Goal: Transaction & Acquisition: Subscribe to service/newsletter

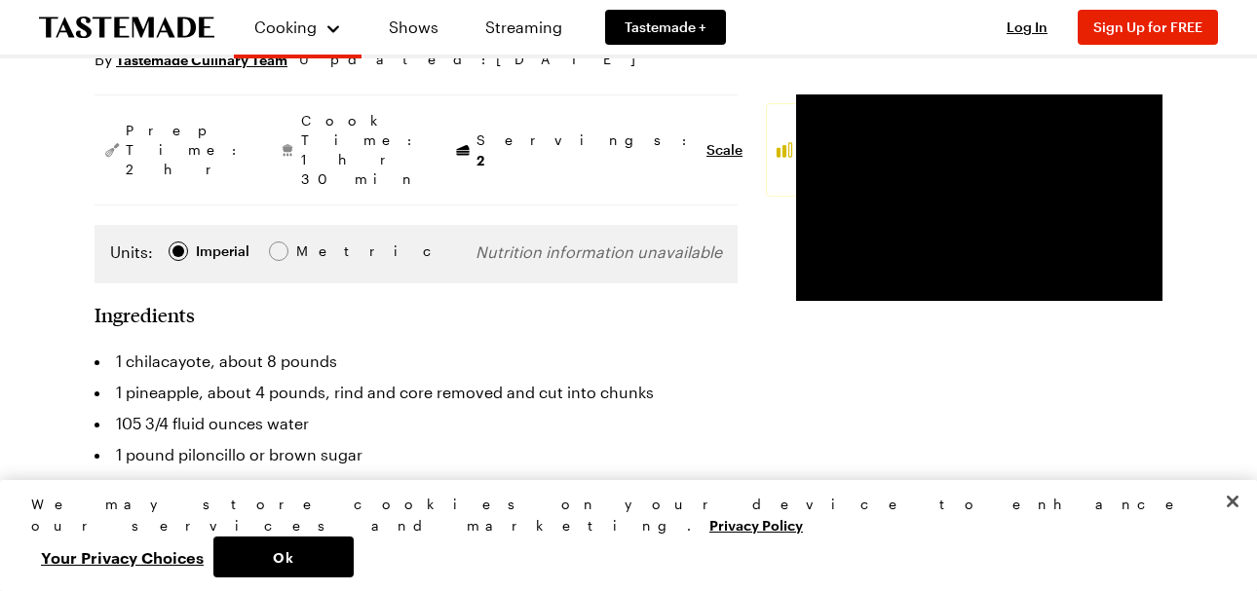
scroll to position [281, 0]
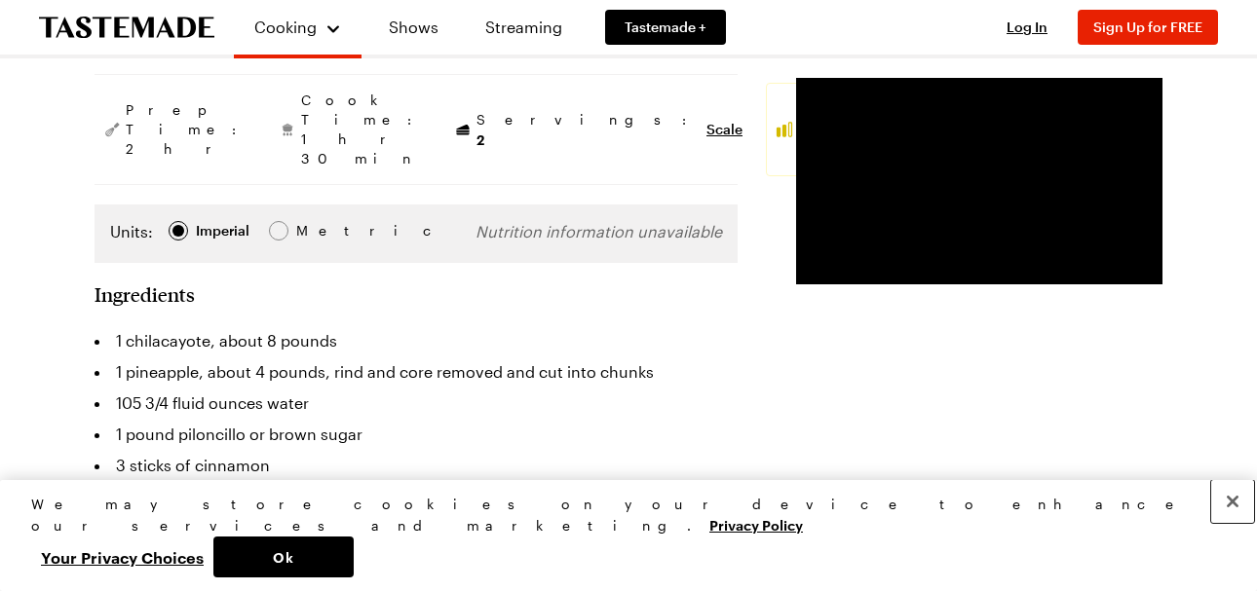
click at [1233, 523] on button "Close" at bounding box center [1232, 501] width 43 height 43
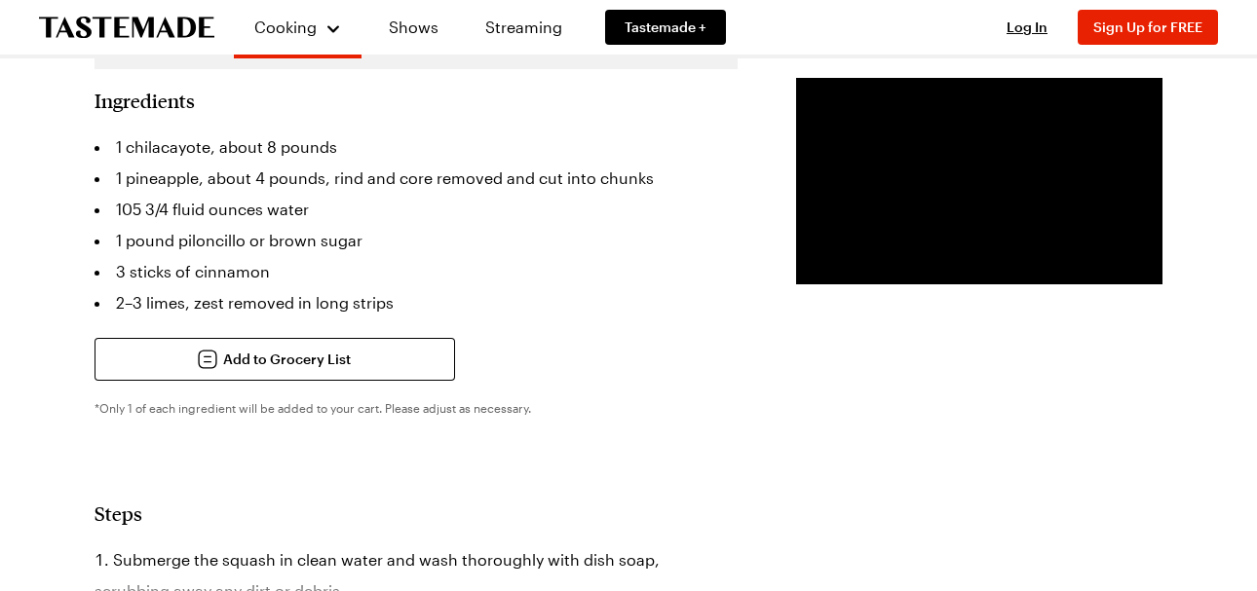
scroll to position [464, 0]
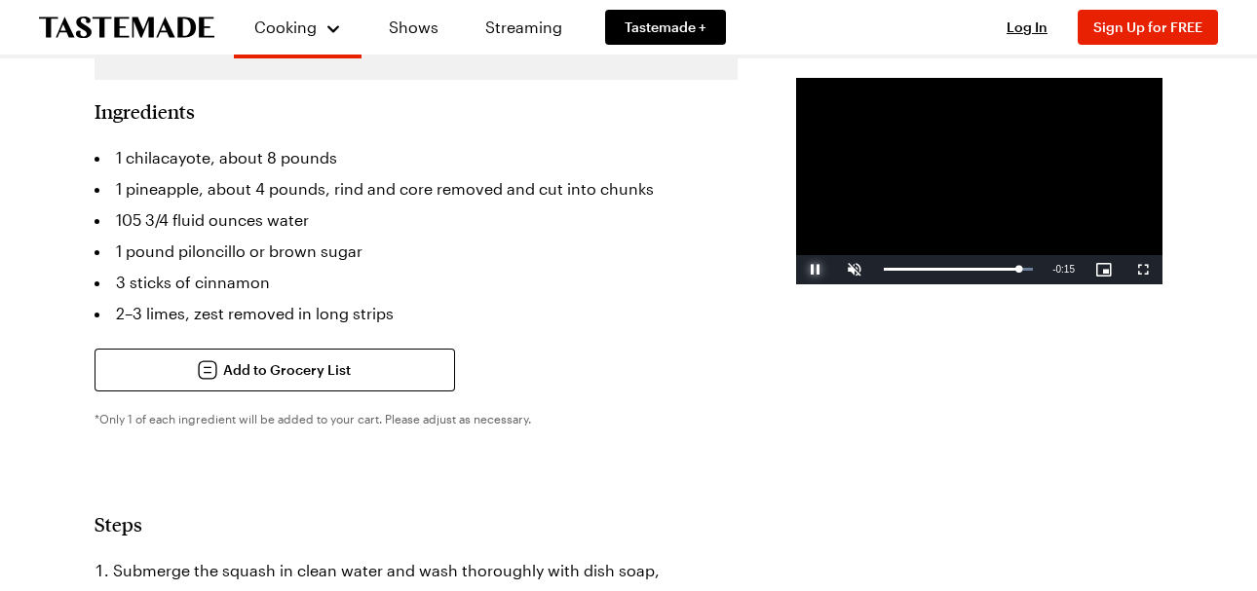
click at [796, 270] on span "Video Player" at bounding box center [815, 270] width 39 height 0
drag, startPoint x: 1003, startPoint y: 343, endPoint x: 732, endPoint y: 355, distance: 272.1
click at [796, 284] on div "Play Unmute 11% Current Time 0:29 / Duration 2:33 Loaded : 3.89% 0:00 0:00 Stre…" at bounding box center [979, 269] width 366 height 29
click at [796, 270] on span "Video Player" at bounding box center [815, 270] width 39 height 0
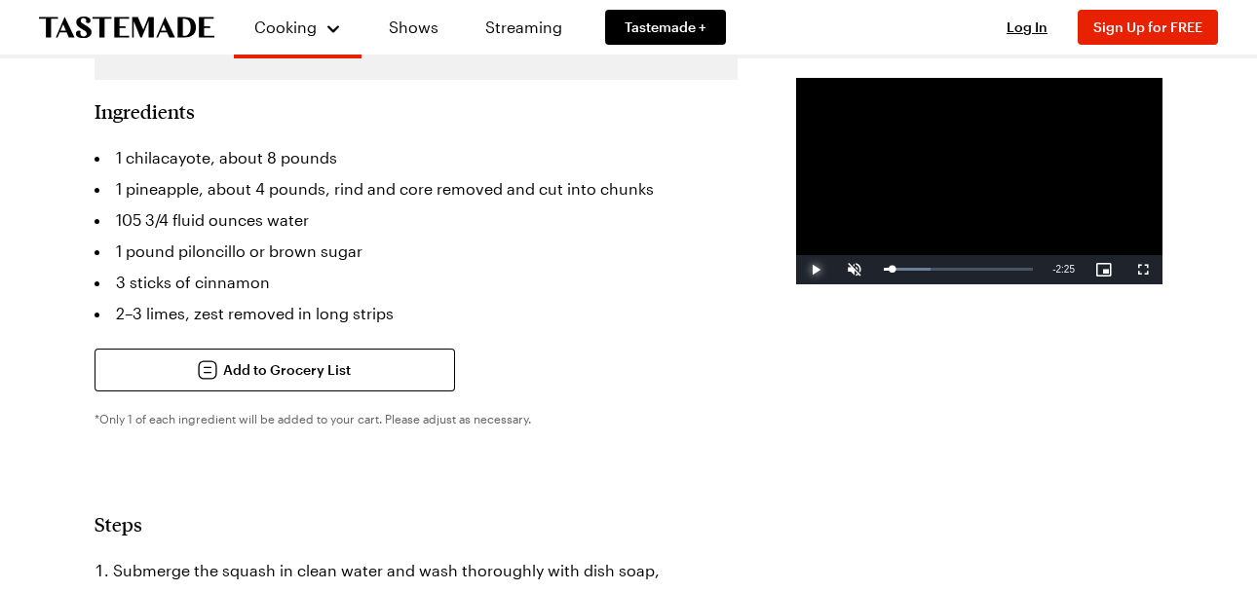
click at [796, 270] on span "Video Player" at bounding box center [815, 270] width 39 height 0
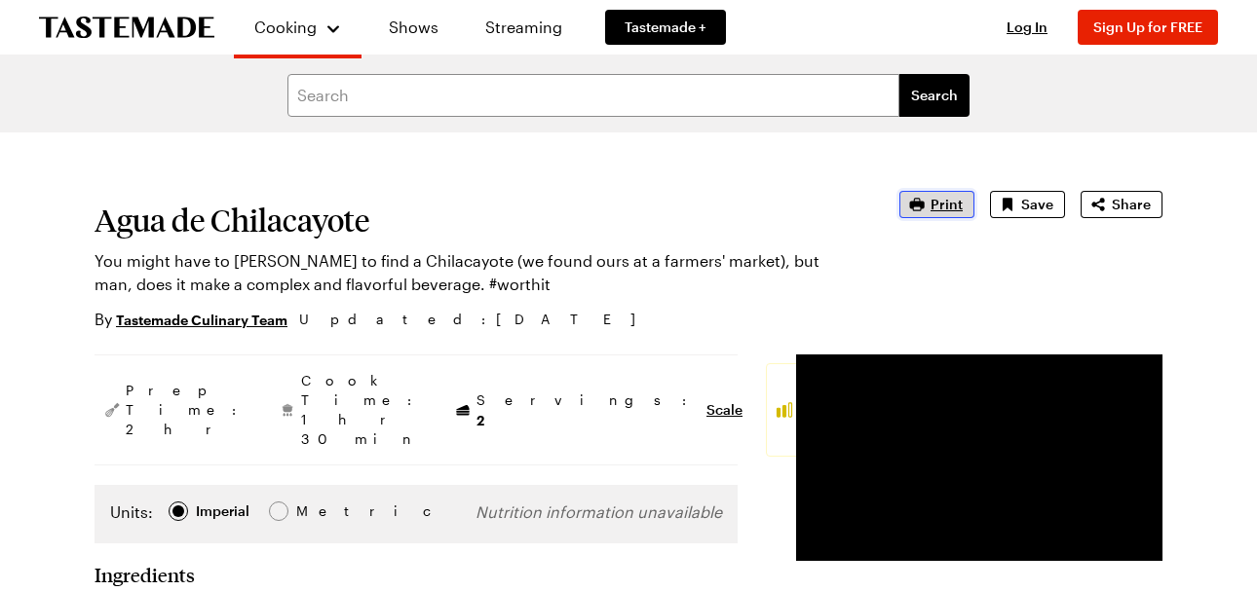
click at [950, 202] on span "Print" at bounding box center [946, 204] width 32 height 19
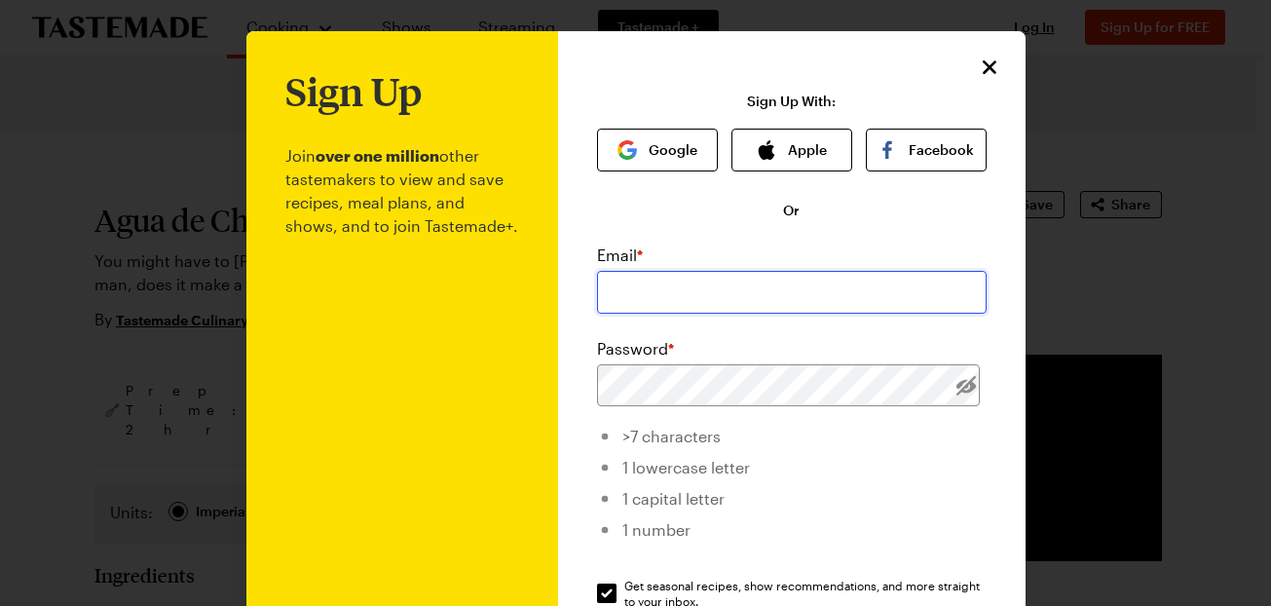
click at [623, 288] on input "email" at bounding box center [792, 292] width 390 height 43
type input "[EMAIL_ADDRESS][DOMAIN_NAME]"
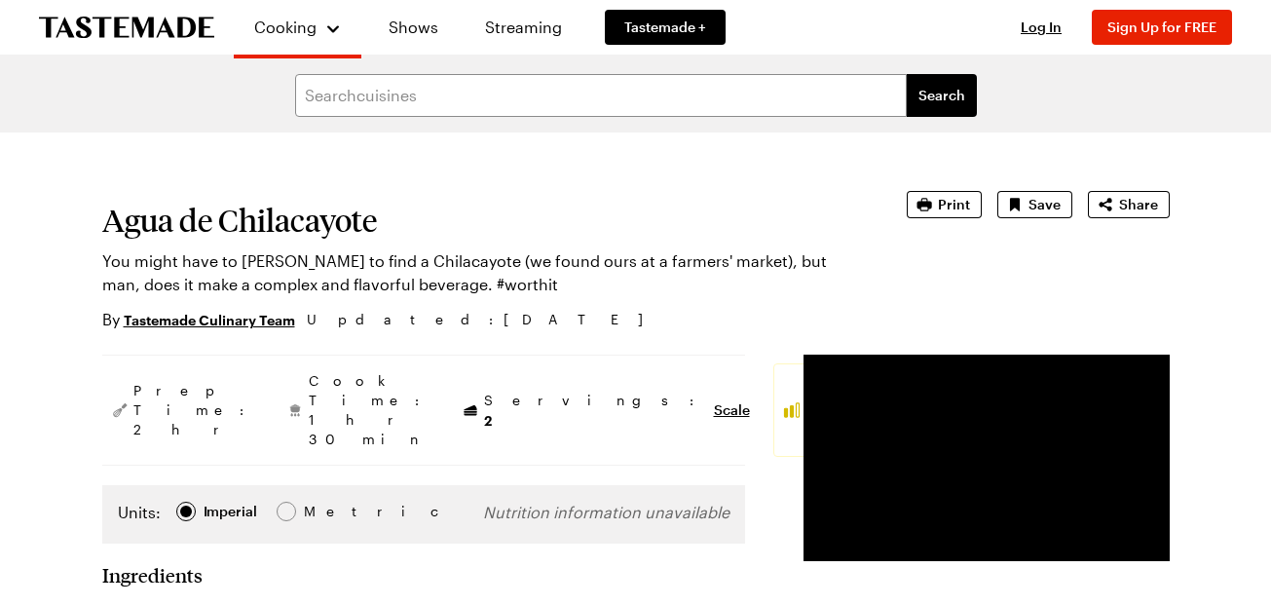
scroll to position [222, 0]
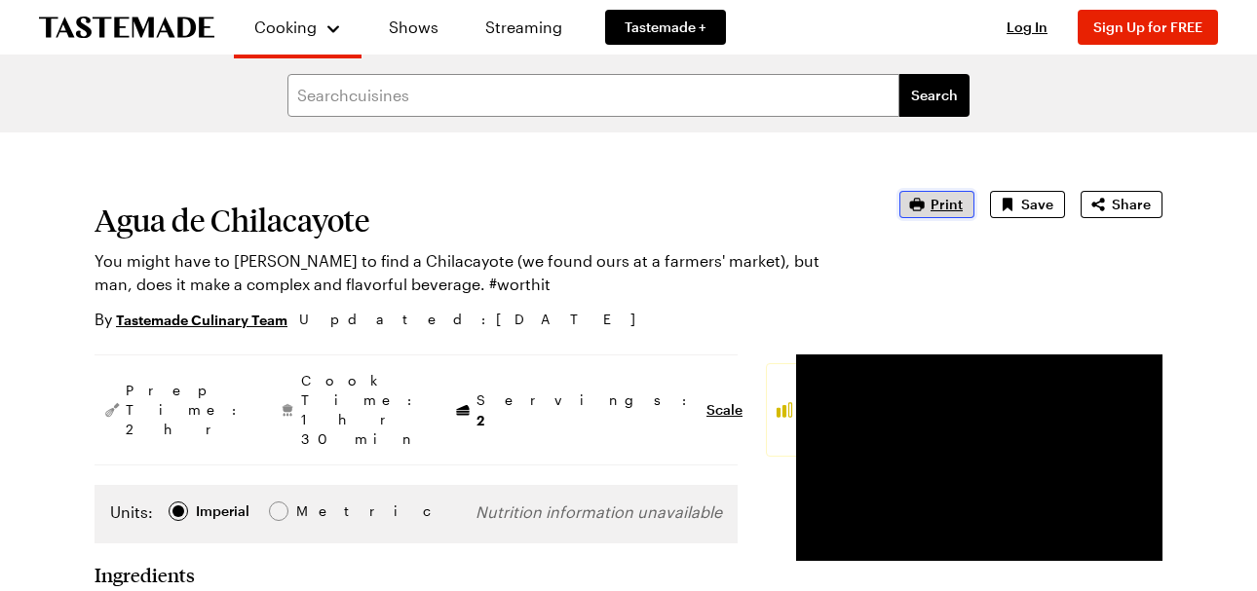
click at [952, 200] on span "Print" at bounding box center [946, 204] width 32 height 19
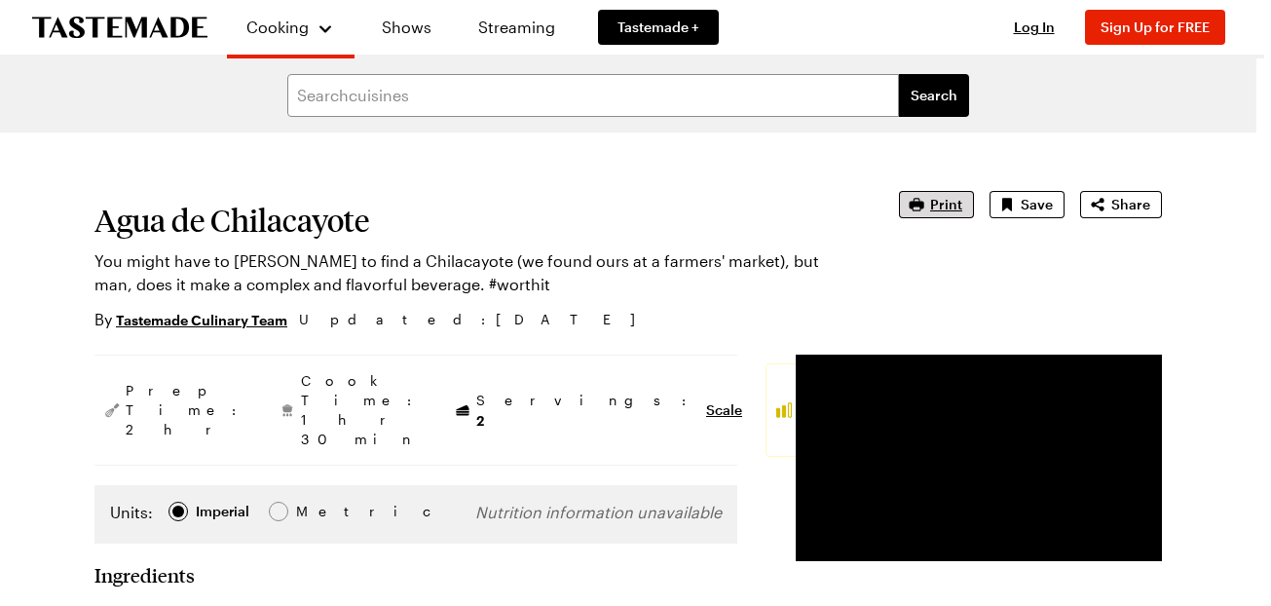
type input "[EMAIL_ADDRESS][DOMAIN_NAME]"
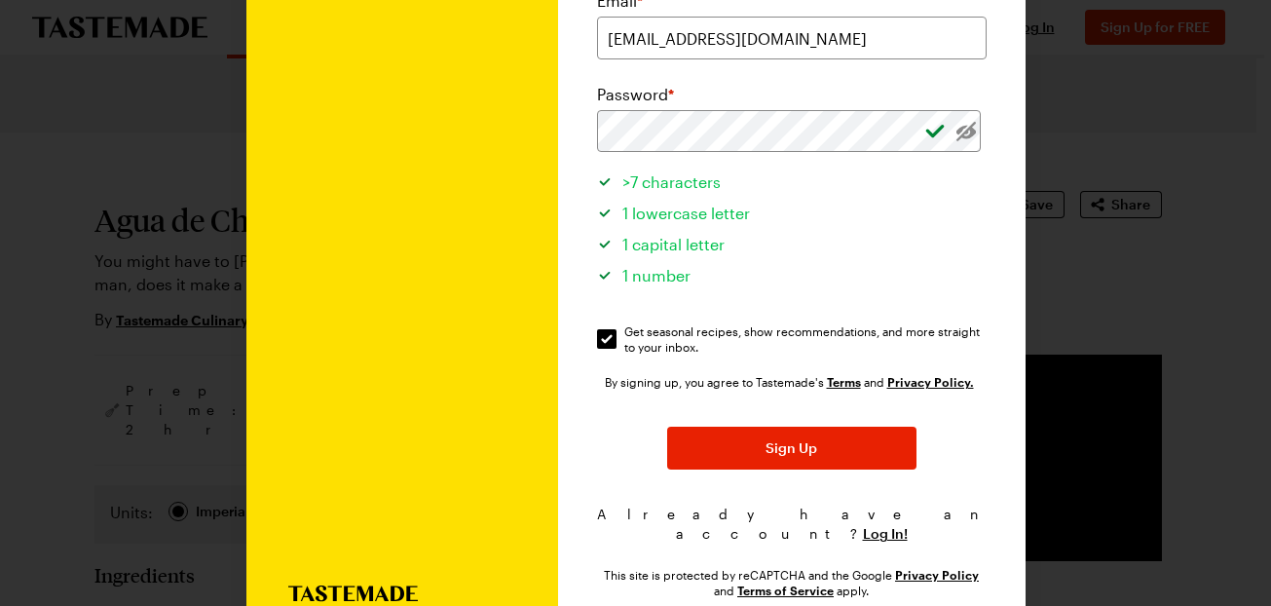
scroll to position [271, 0]
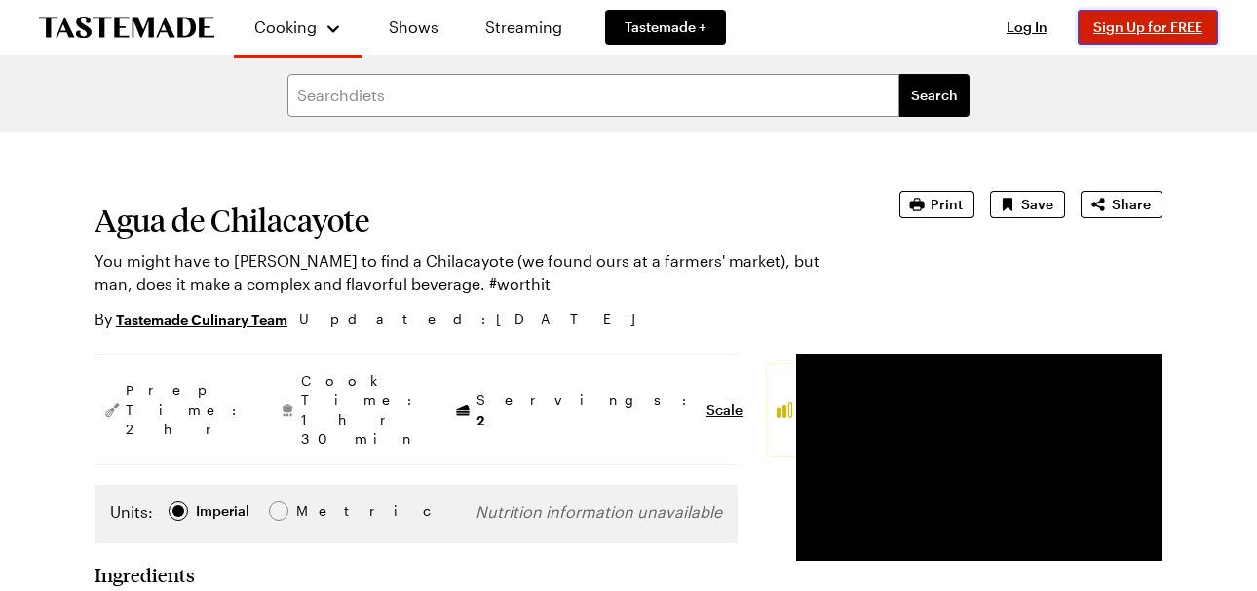
click at [1145, 19] on span "Sign Up for FREE" at bounding box center [1147, 27] width 109 height 17
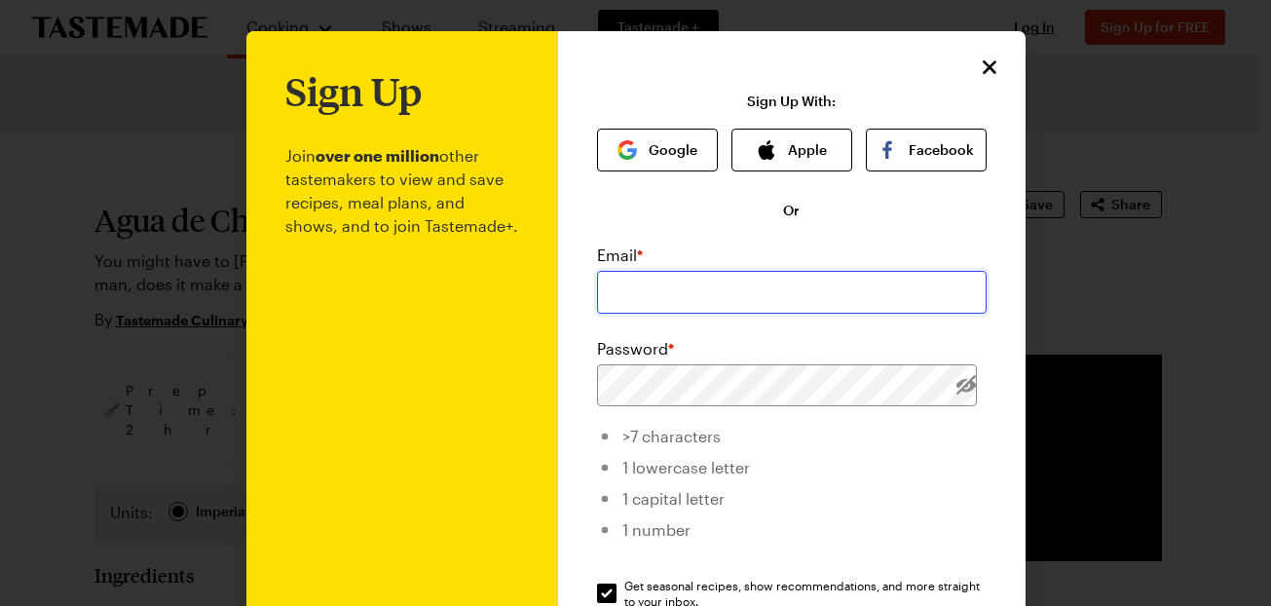
type input "[EMAIL_ADDRESS][DOMAIN_NAME]"
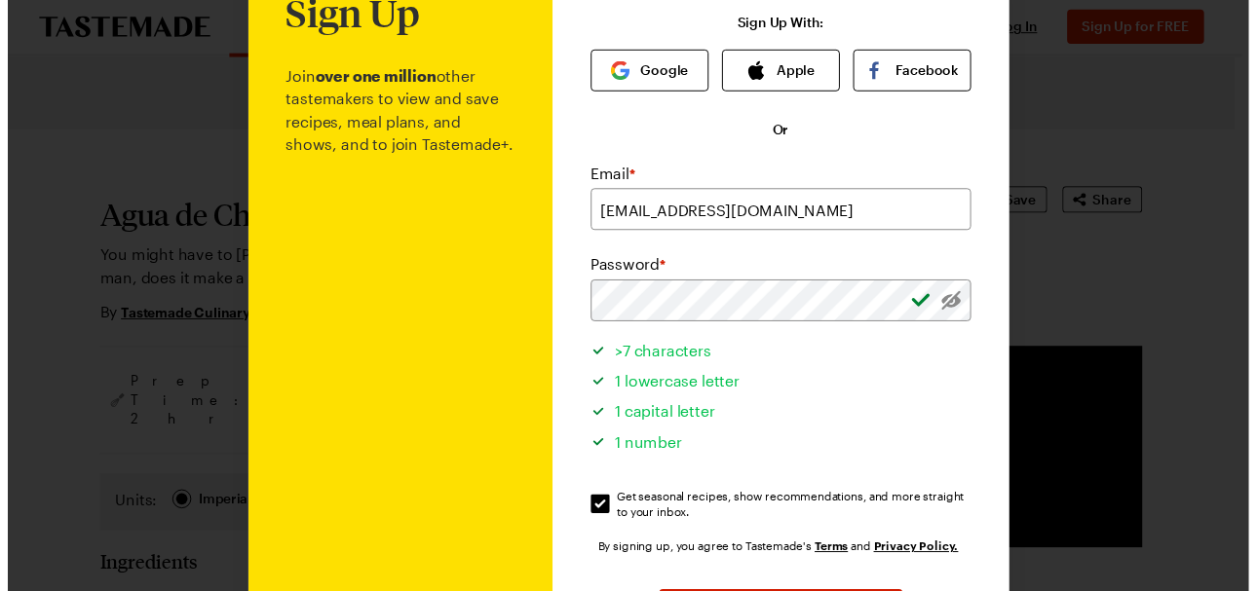
scroll to position [117, 0]
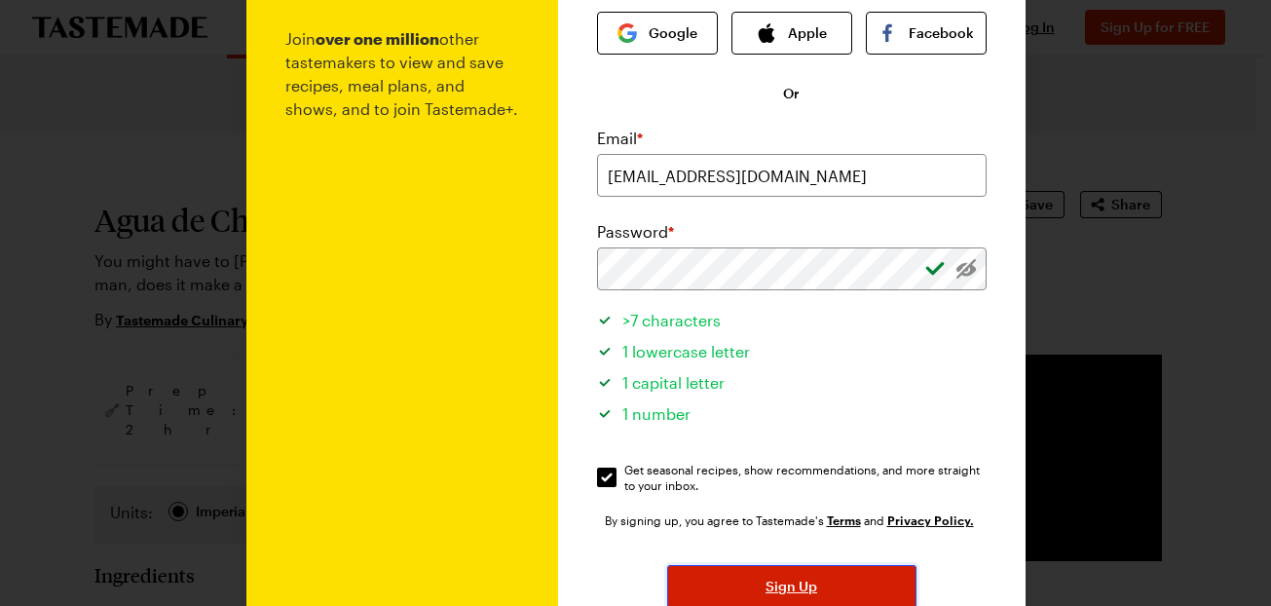
click at [769, 587] on span "Sign Up" at bounding box center [792, 586] width 52 height 19
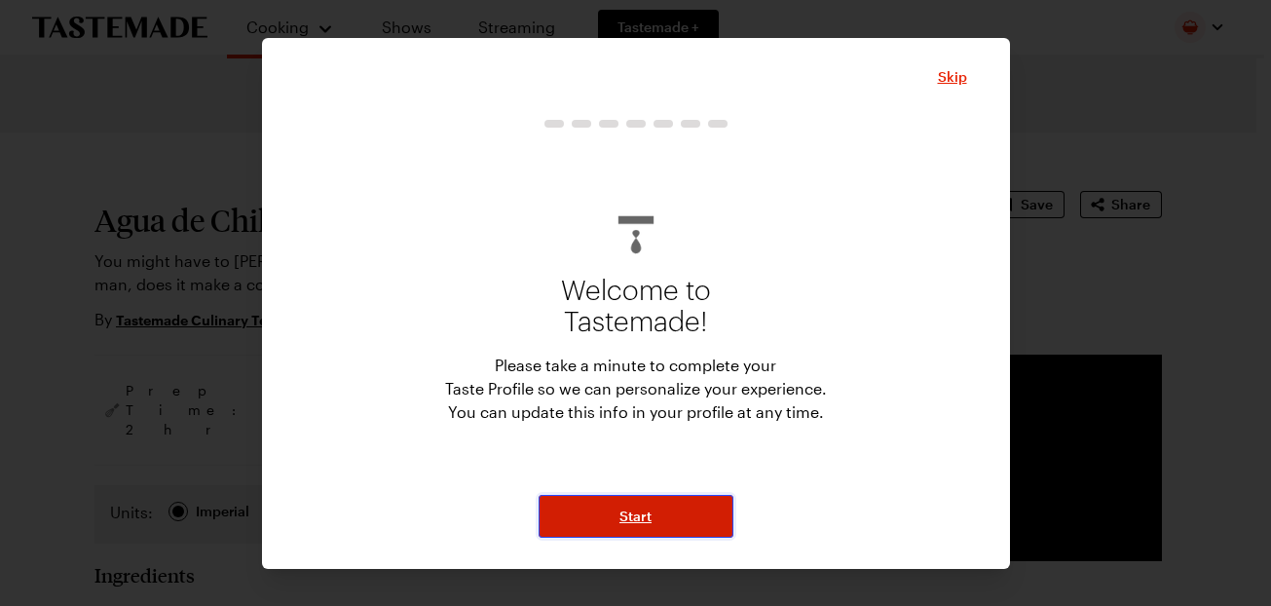
click at [635, 517] on span "Start" at bounding box center [636, 516] width 32 height 19
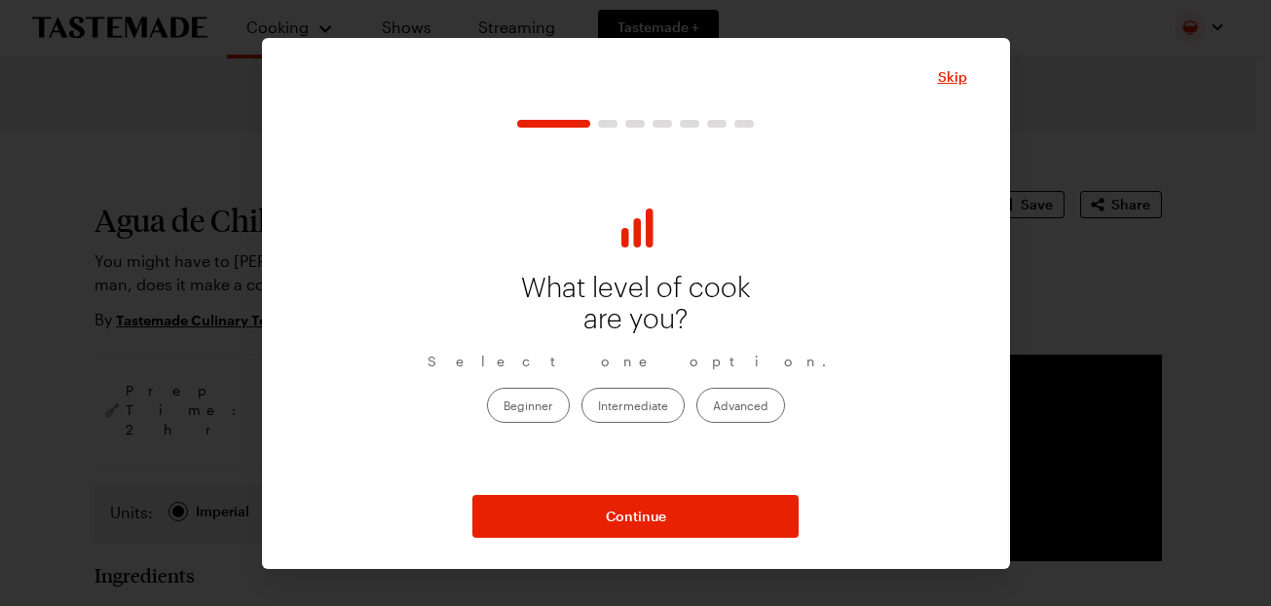
click at [534, 404] on label "Beginner" at bounding box center [528, 405] width 83 height 35
click at [504, 407] on input "Beginner" at bounding box center [504, 407] width 0 height 0
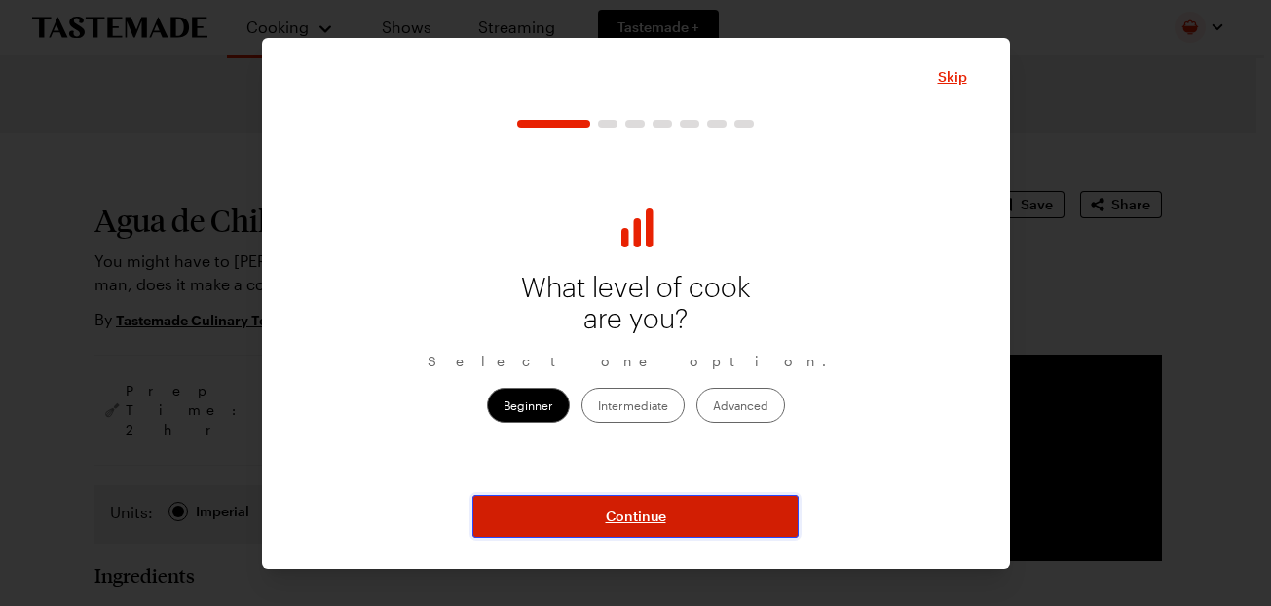
click at [620, 514] on span "Continue" at bounding box center [636, 516] width 60 height 19
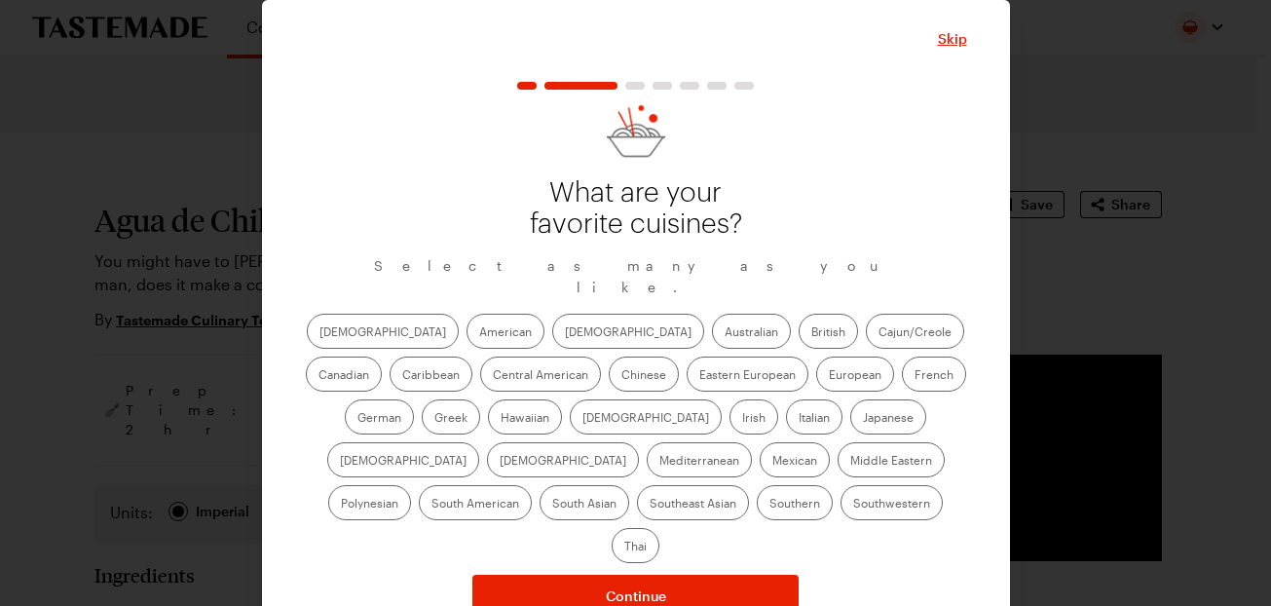
click at [467, 316] on label "American" at bounding box center [506, 331] width 78 height 35
click at [479, 333] on input "American" at bounding box center [479, 333] width 0 height 0
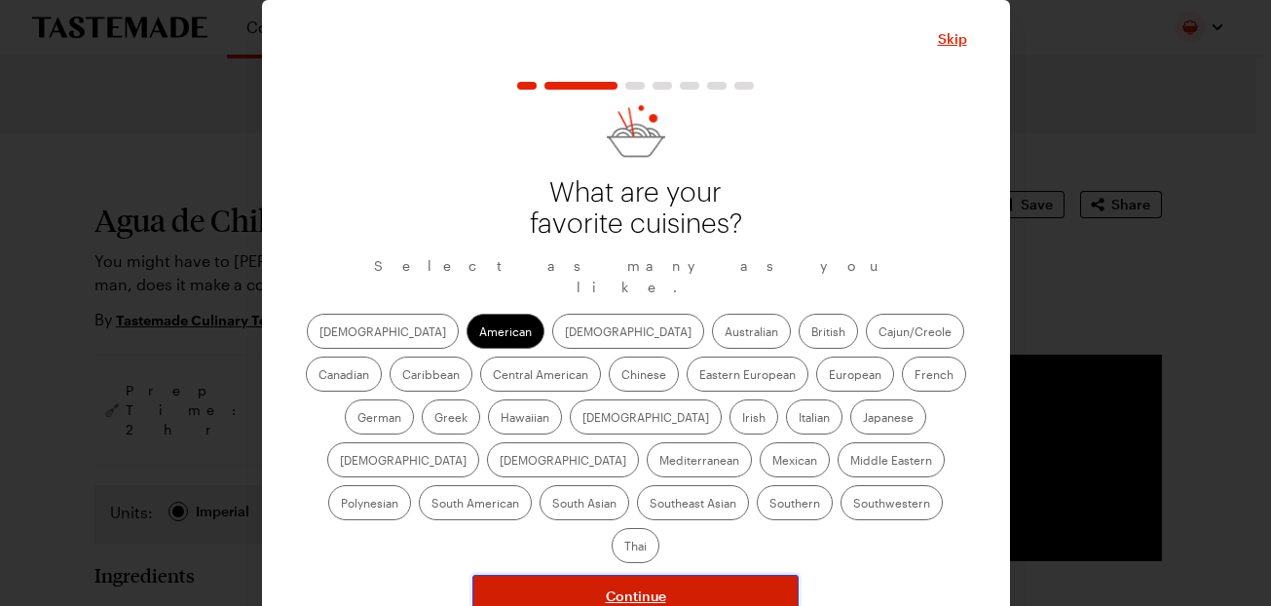
click at [665, 586] on span "Continue" at bounding box center [636, 595] width 60 height 19
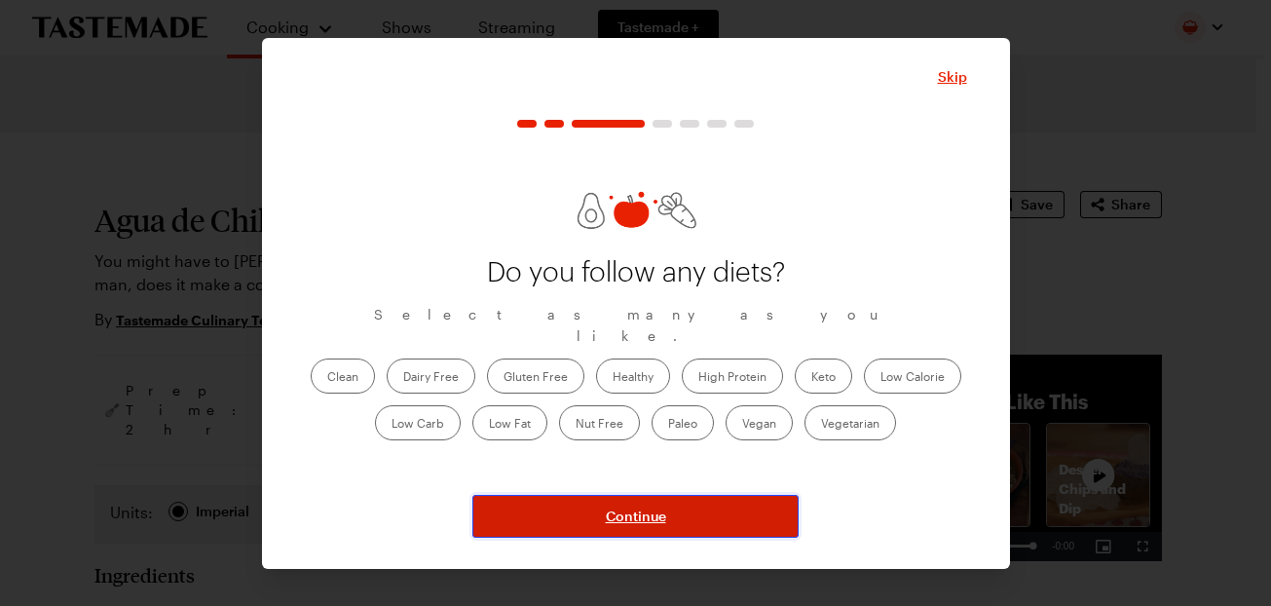
click at [647, 513] on span "Continue" at bounding box center [636, 516] width 60 height 19
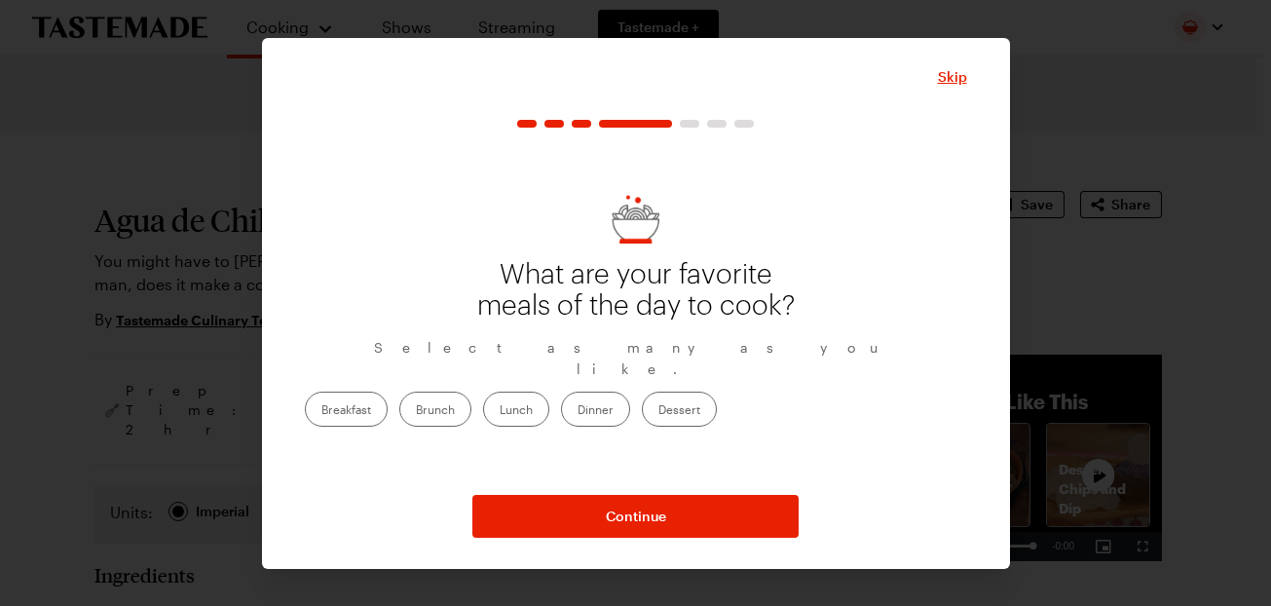
drag, startPoint x: 801, startPoint y: 395, endPoint x: 774, endPoint y: 424, distance: 39.3
click at [717, 395] on label "Dessert" at bounding box center [679, 409] width 75 height 35
click at [659, 411] on input "Dessert" at bounding box center [659, 411] width 0 height 0
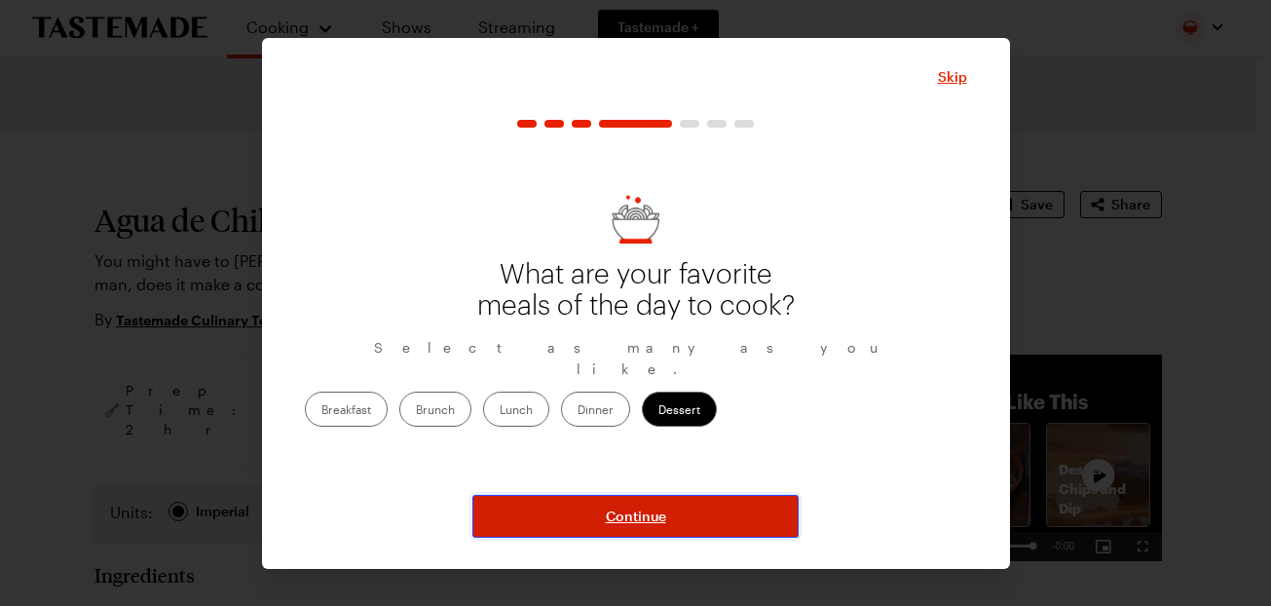
click at [641, 514] on span "Continue" at bounding box center [636, 516] width 60 height 19
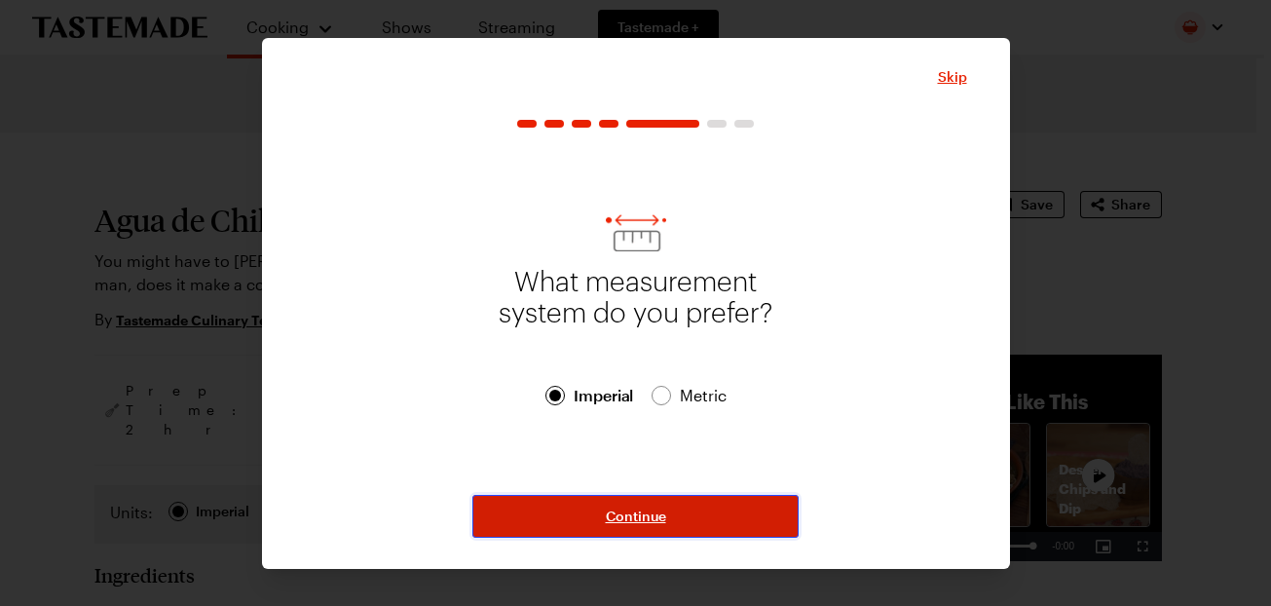
click at [625, 523] on span "Continue" at bounding box center [636, 516] width 60 height 19
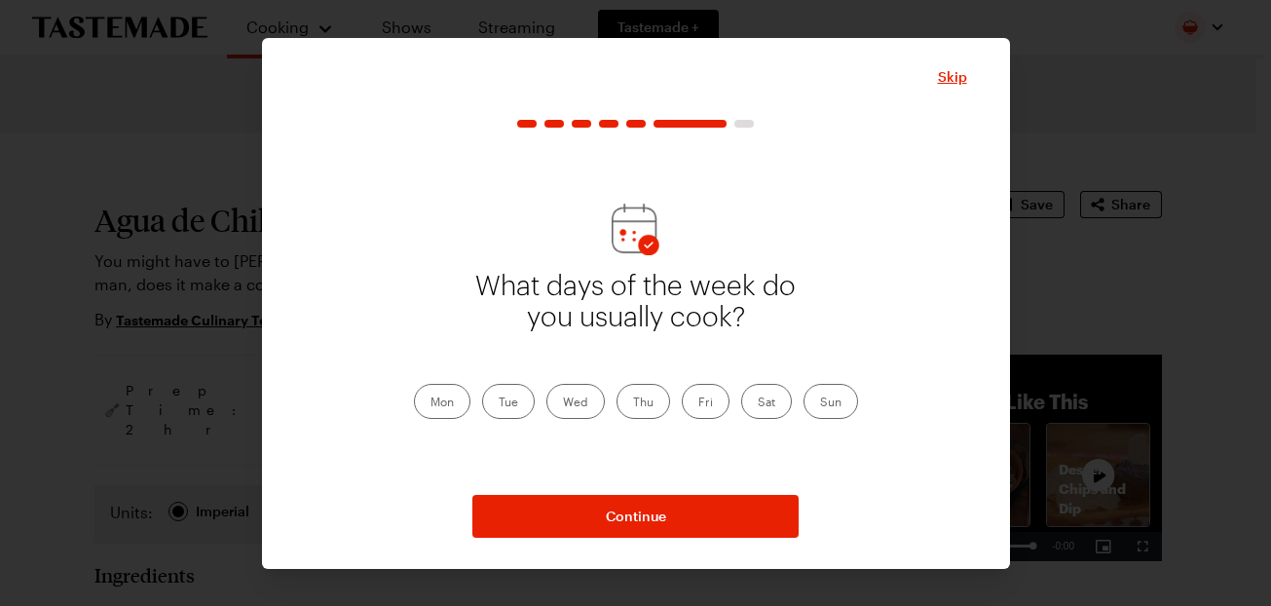
click at [841, 407] on label "Sun" at bounding box center [831, 401] width 55 height 35
click at [820, 403] on input "Sun" at bounding box center [820, 403] width 0 height 0
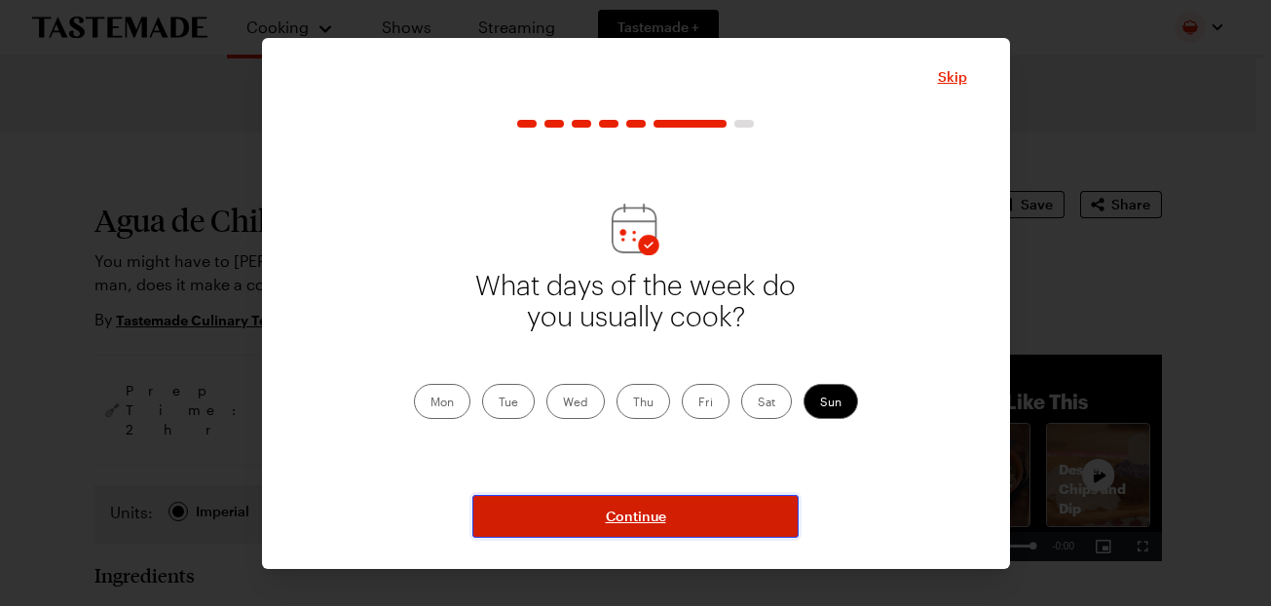
click at [667, 507] on button "Continue" at bounding box center [635, 516] width 326 height 43
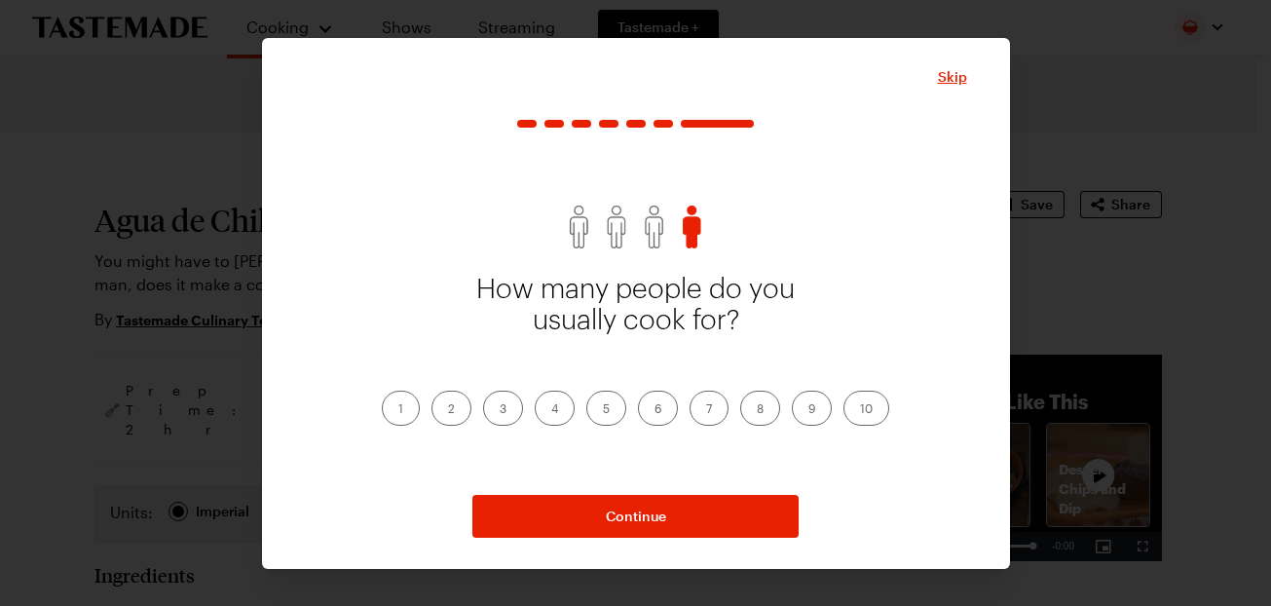
click at [454, 401] on label "2" at bounding box center [452, 408] width 40 height 35
click at [448, 410] on input "2" at bounding box center [448, 410] width 0 height 0
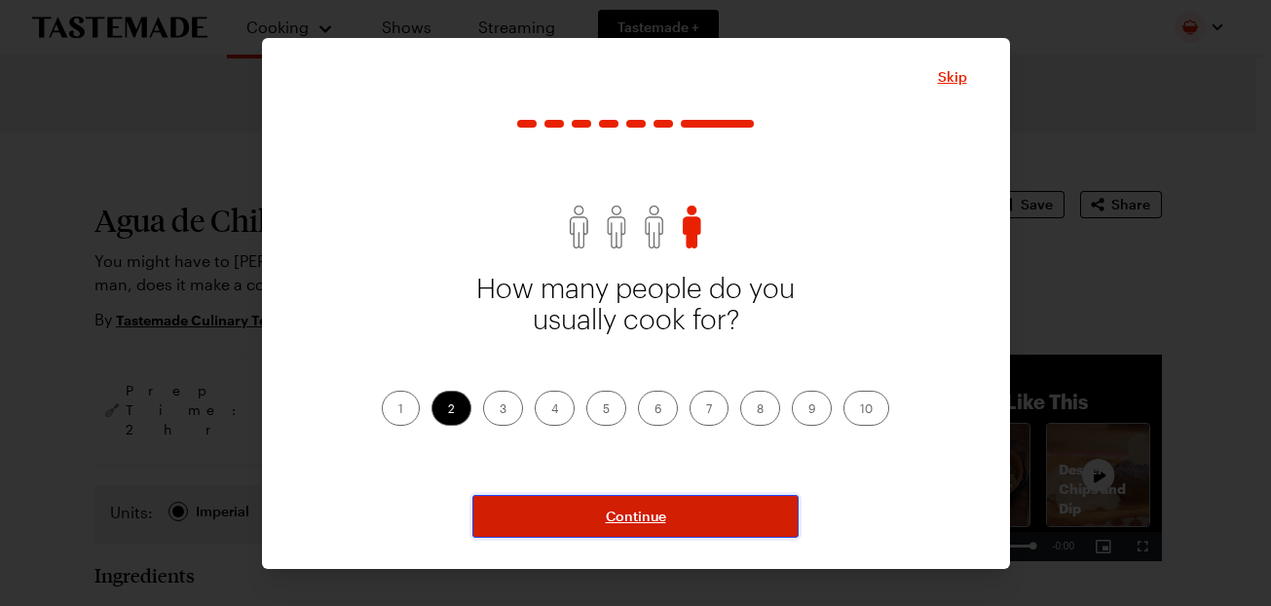
click at [650, 513] on span "Continue" at bounding box center [636, 516] width 60 height 19
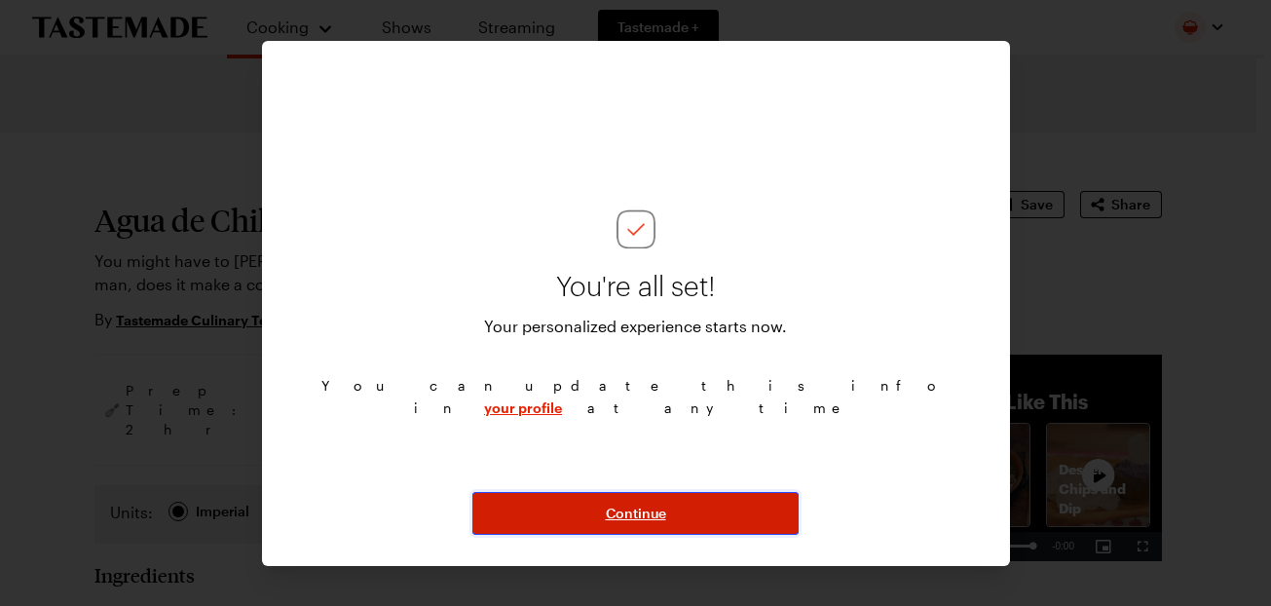
click at [640, 511] on span "Continue" at bounding box center [636, 513] width 60 height 19
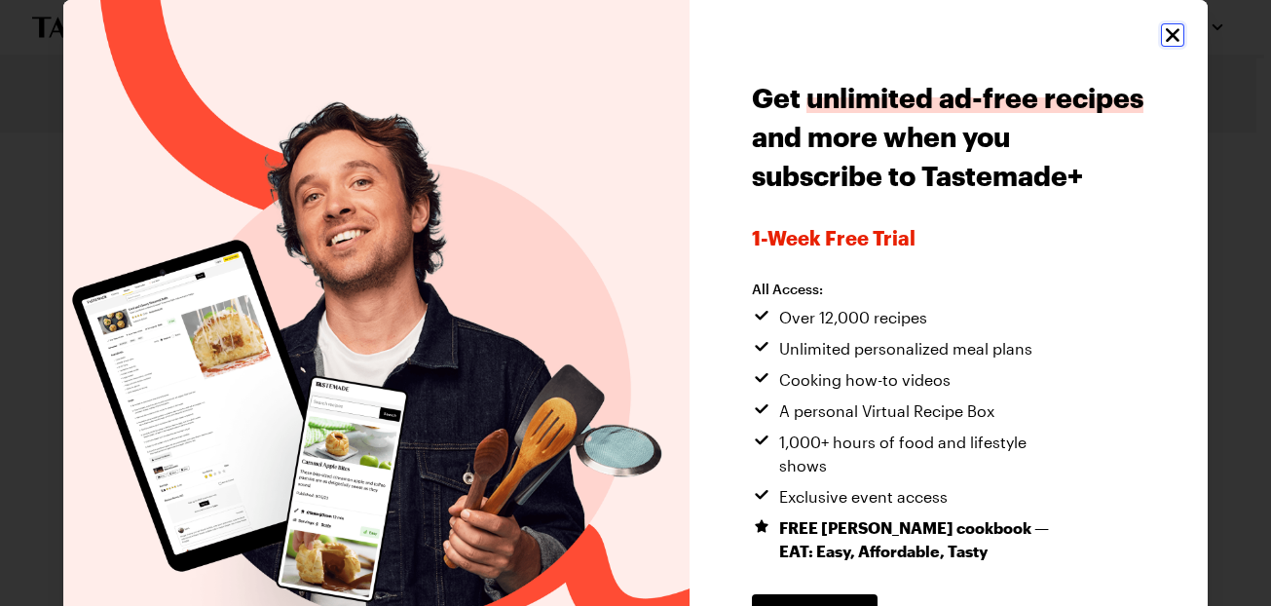
click at [1166, 30] on icon "Close" at bounding box center [1173, 35] width 14 height 14
type textarea "x"
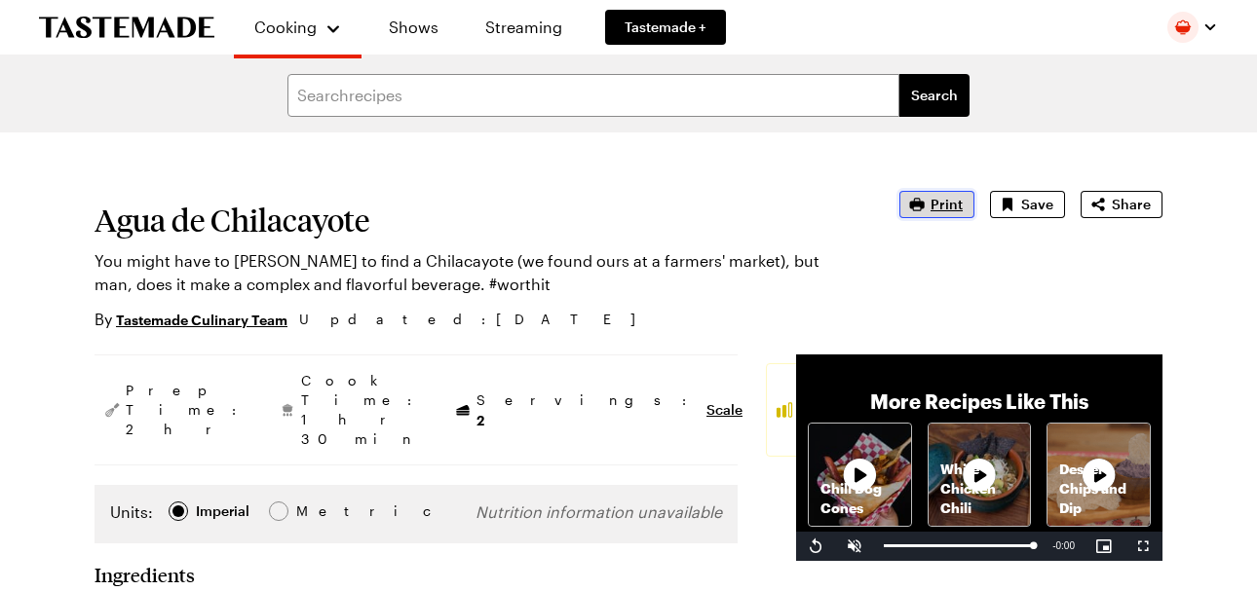
click at [941, 203] on span "Print" at bounding box center [946, 204] width 32 height 19
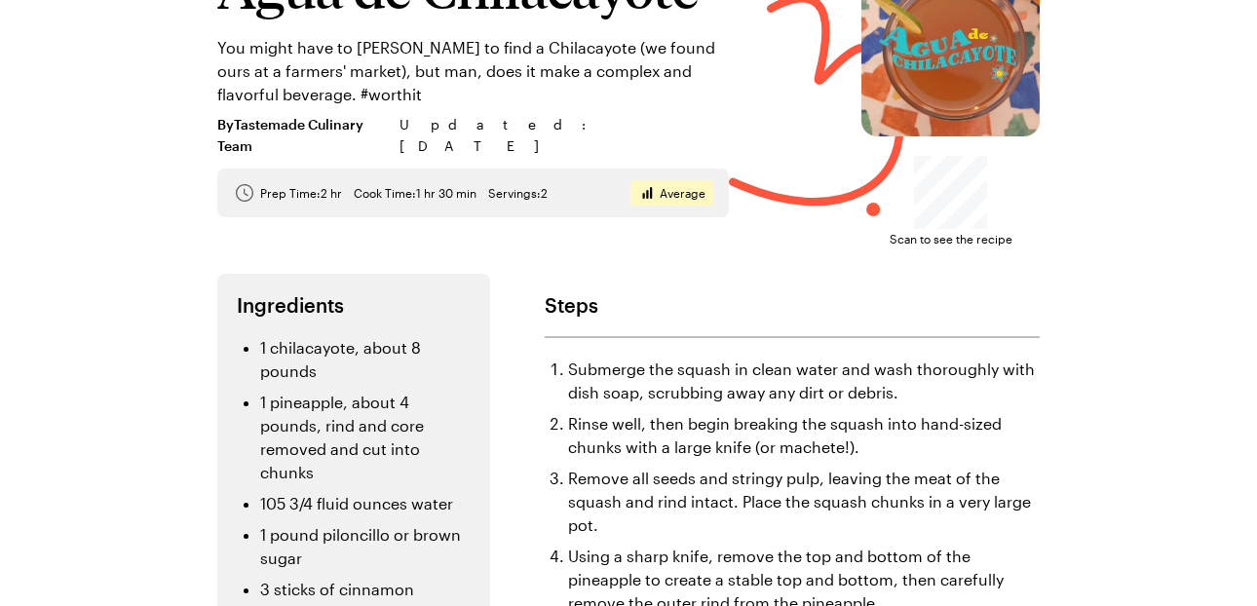
scroll to position [103, 0]
